Goal: Transaction & Acquisition: Purchase product/service

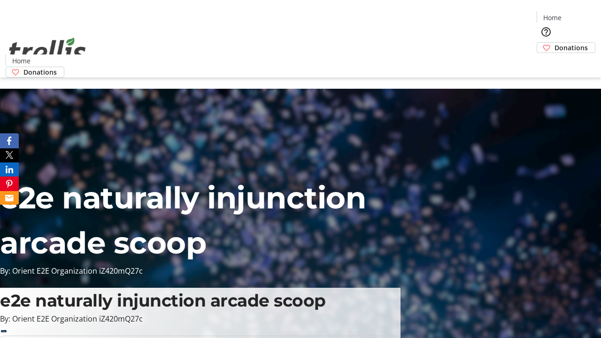
click at [555, 43] on span "Donations" at bounding box center [571, 48] width 33 height 10
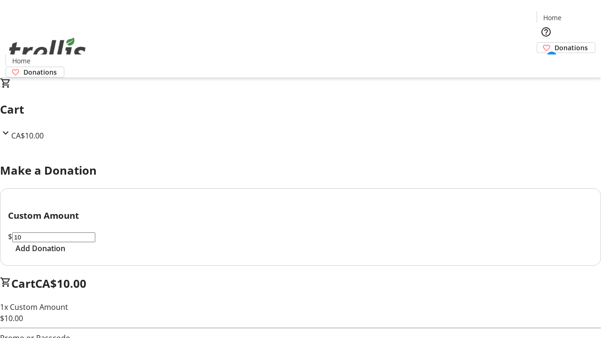
select select "CA"
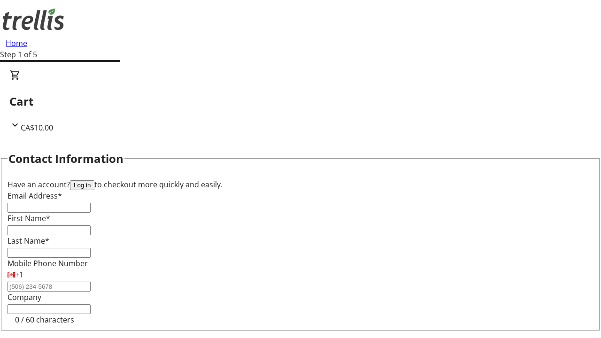
click at [94, 180] on button "Log in" at bounding box center [82, 185] width 24 height 10
